Goal: Transaction & Acquisition: Purchase product/service

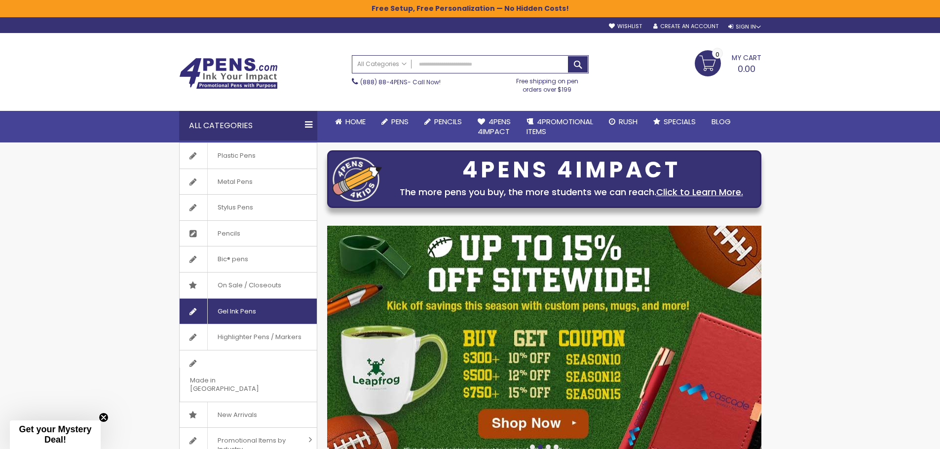
scroll to position [49, 0]
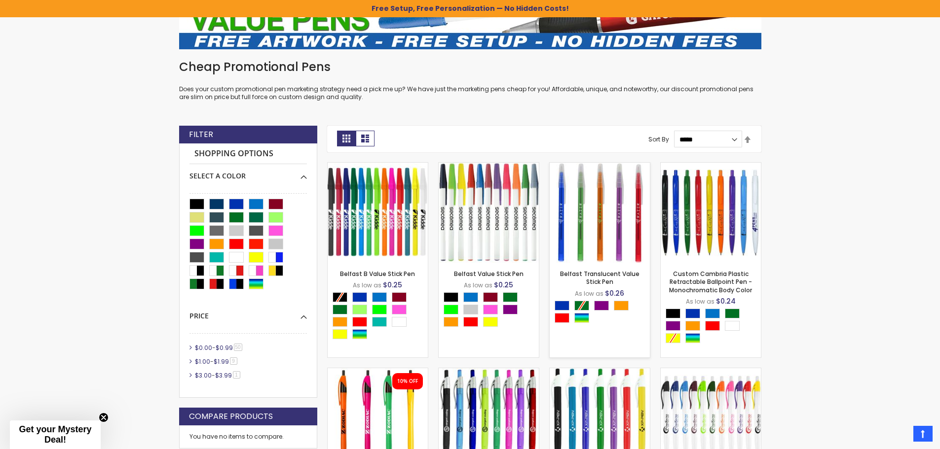
scroll to position [215, 0]
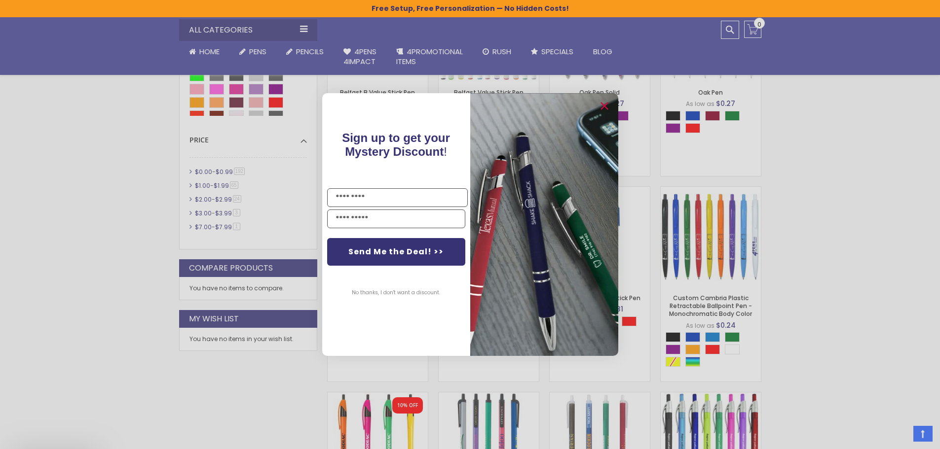
scroll to position [732, 0]
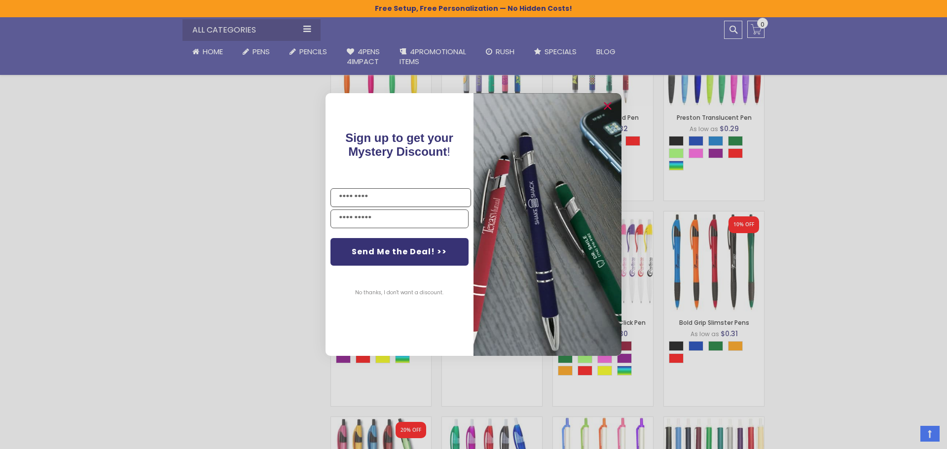
drag, startPoint x: 939, startPoint y: 248, endPoint x: 947, endPoint y: 321, distance: 73.4
click at [606, 107] on circle "Close dialog" at bounding box center [607, 106] width 15 height 15
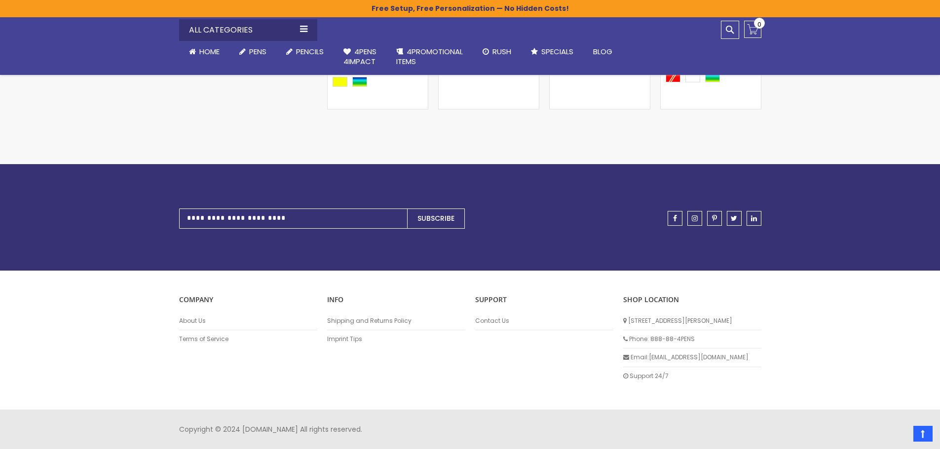
drag, startPoint x: 890, startPoint y: 265, endPoint x: 892, endPoint y: 412, distance: 147.0
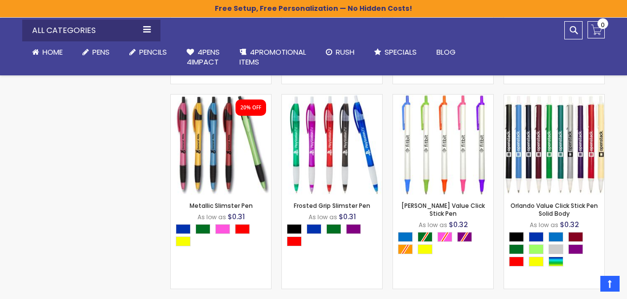
scroll to position [205, 0]
